Goal: Navigation & Orientation: Find specific page/section

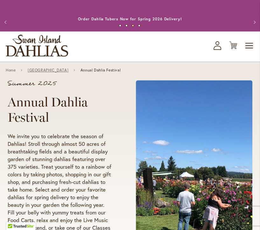
click at [55, 72] on link "[GEOGRAPHIC_DATA]" at bounding box center [48, 70] width 41 height 4
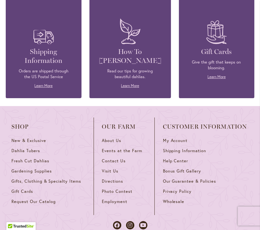
scroll to position [1073, 0]
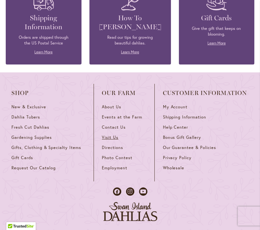
click at [105, 140] on span "Visit Us" at bounding box center [110, 137] width 17 height 5
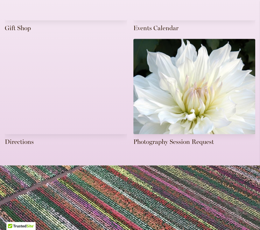
scroll to position [302, 0]
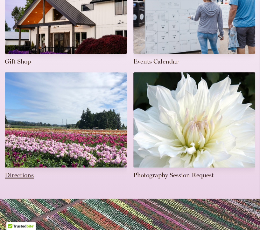
click at [14, 175] on link at bounding box center [66, 125] width 122 height 107
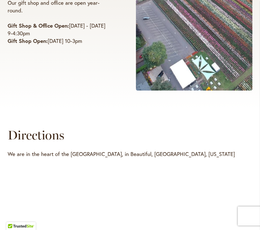
scroll to position [168, 0]
